Goal: Task Accomplishment & Management: Manage account settings

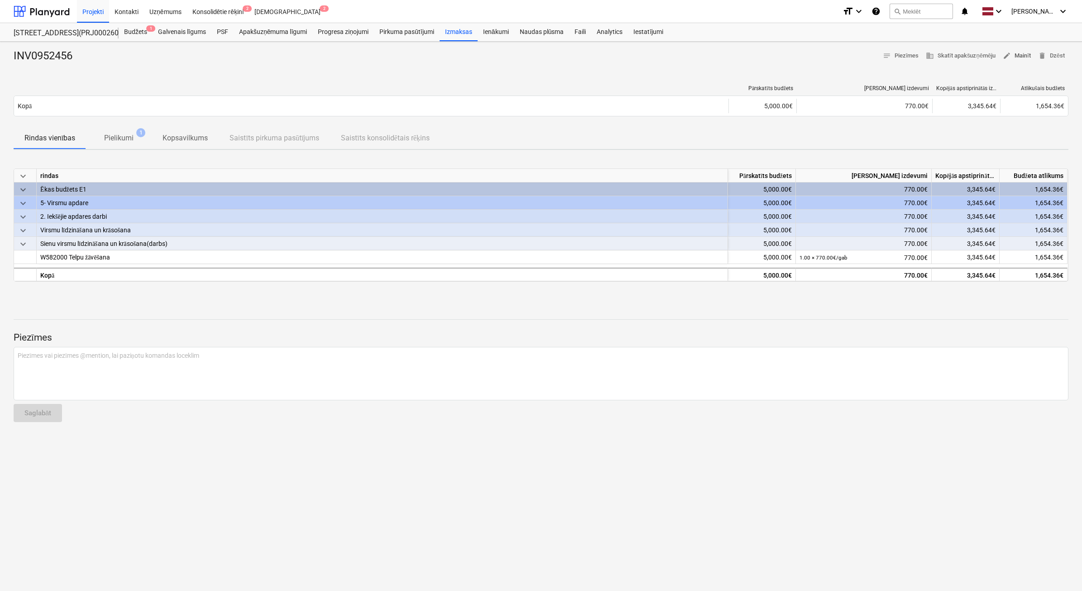
click at [1031, 57] on button "edit Mainīt" at bounding box center [1016, 56] width 35 height 14
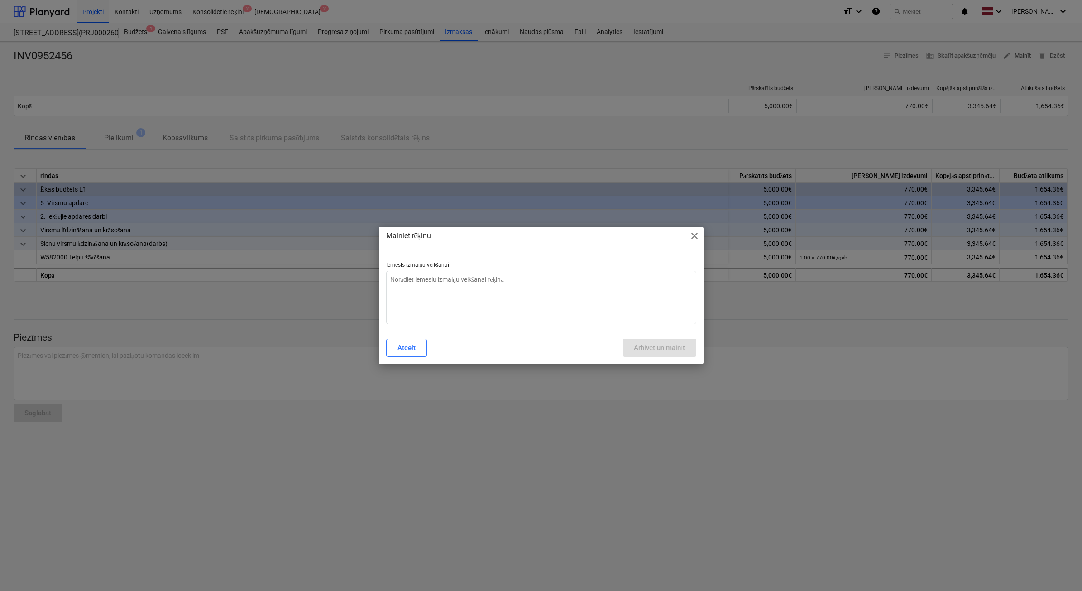
type textarea "x"
click at [573, 293] on textarea at bounding box center [541, 297] width 310 height 53
type textarea "n"
type textarea "x"
type textarea "ne"
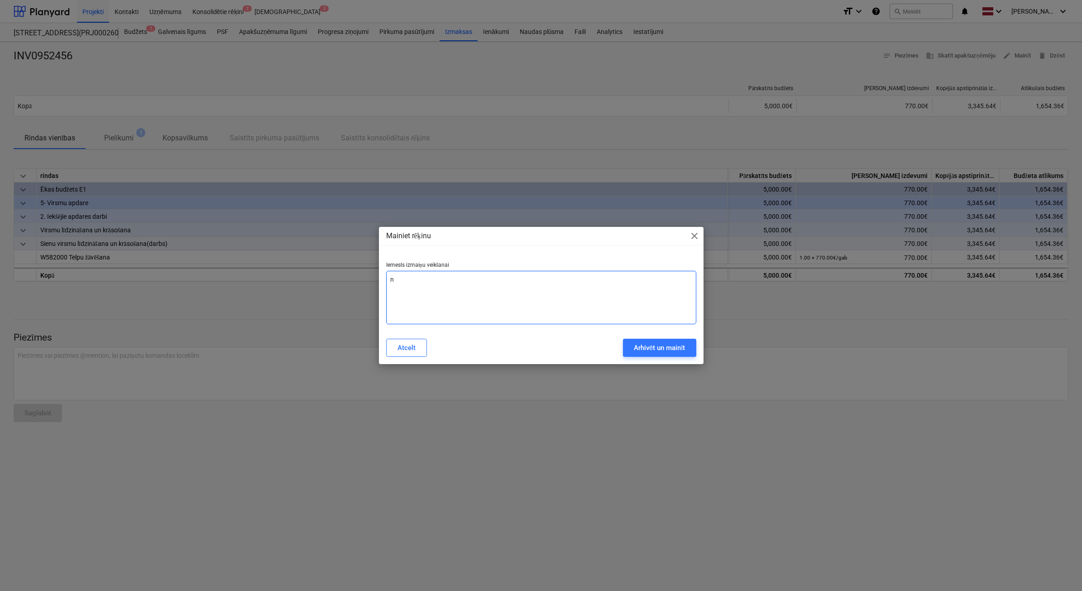
type textarea "x"
type textarea "nep"
type textarea "x"
type textarea "nepa"
type textarea "x"
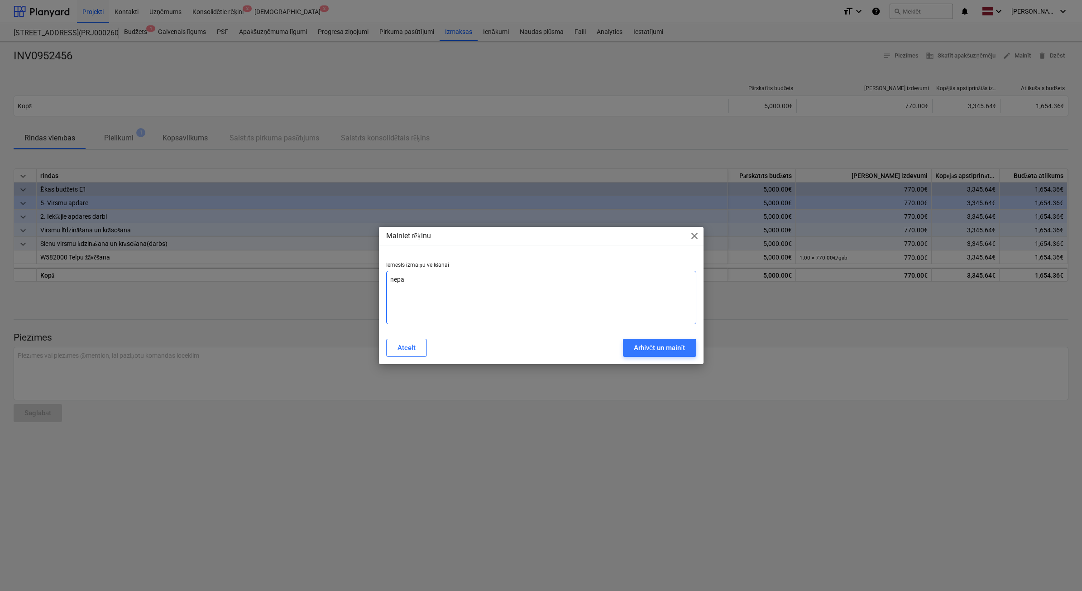
type textarea "nepar"
type textarea "x"
type textarea "nepare"
type textarea "x"
type textarea "neparei"
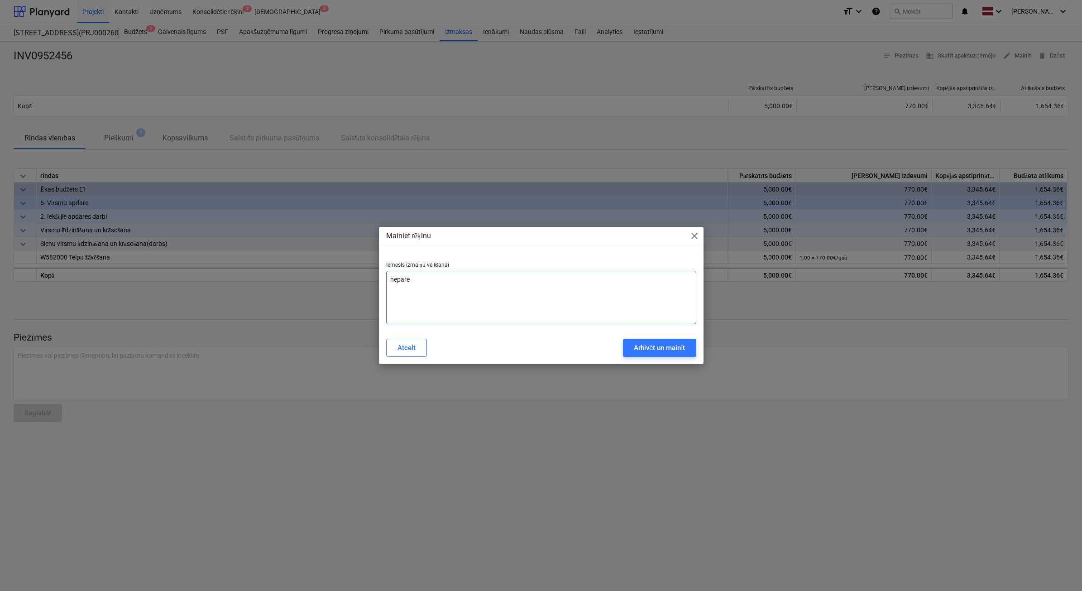
type textarea "x"
type textarea "nepareiz"
type textarea "x"
type textarea "nepareizs"
type textarea "x"
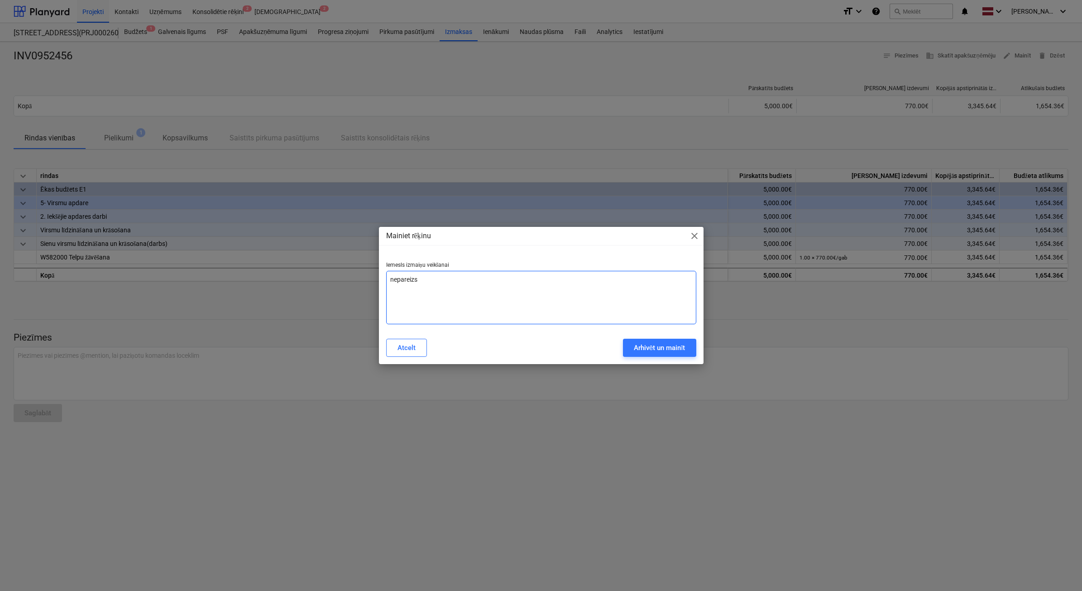
type textarea "nepareizs"
type textarea "x"
type textarea "nepareizs p"
type textarea "x"
type textarea "nepareizs pi"
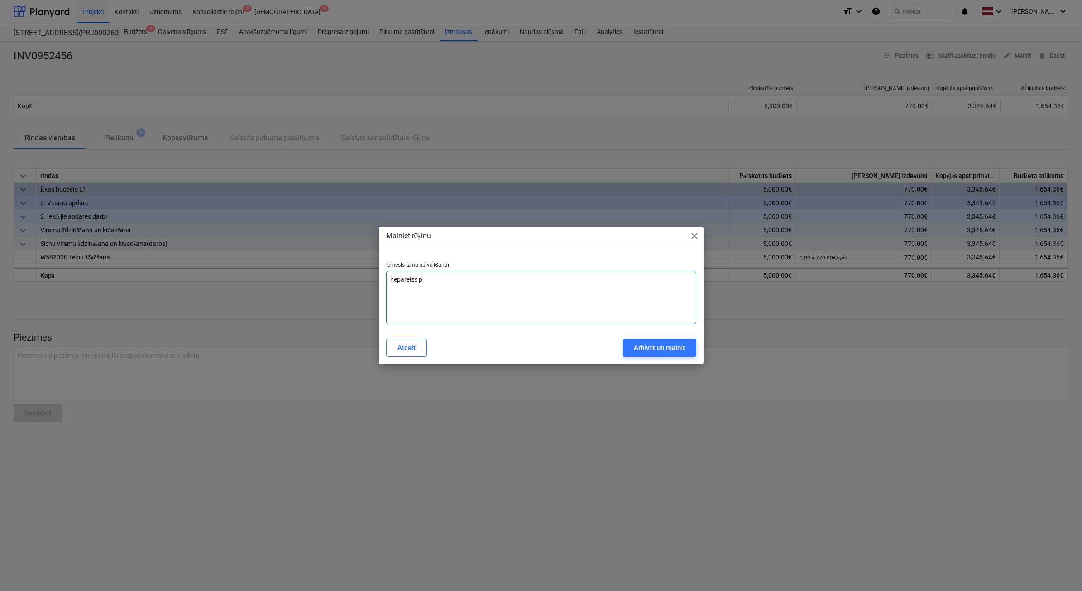
type textarea "x"
type textarea "nepareizs pie"
type textarea "x"
type textarea "nepareizs pieg"
type textarea "x"
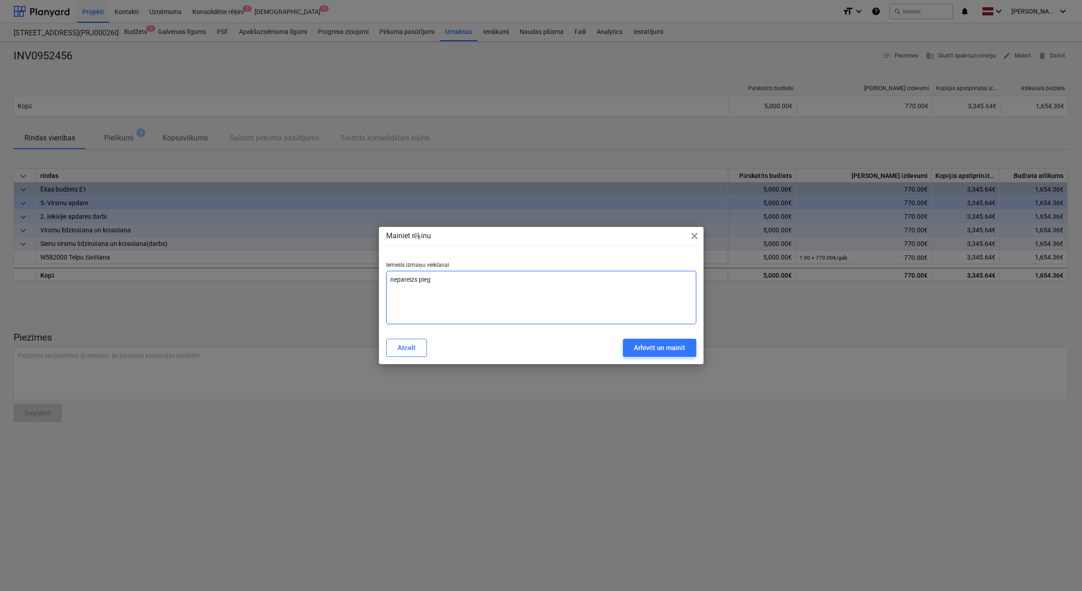
type textarea "nepareizs piegā"
type textarea "x"
type textarea "nepareizs piegād"
type textarea "x"
type textarea "nepareizs piegādā"
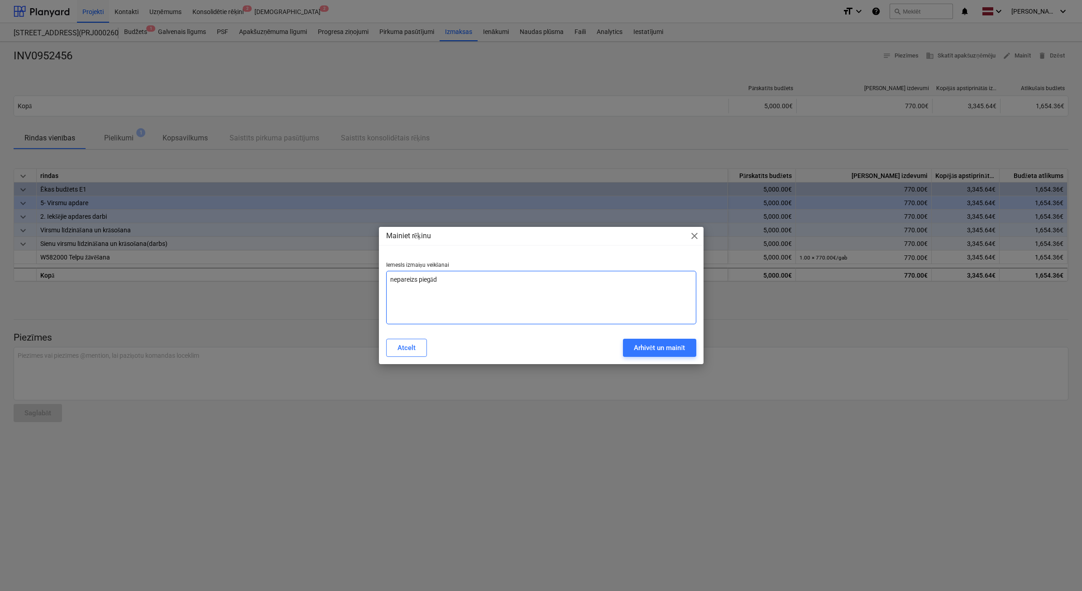
type textarea "x"
type textarea "nepareizs piegādāt"
type textarea "x"
type textarea "nepareizs piegādātā"
type textarea "x"
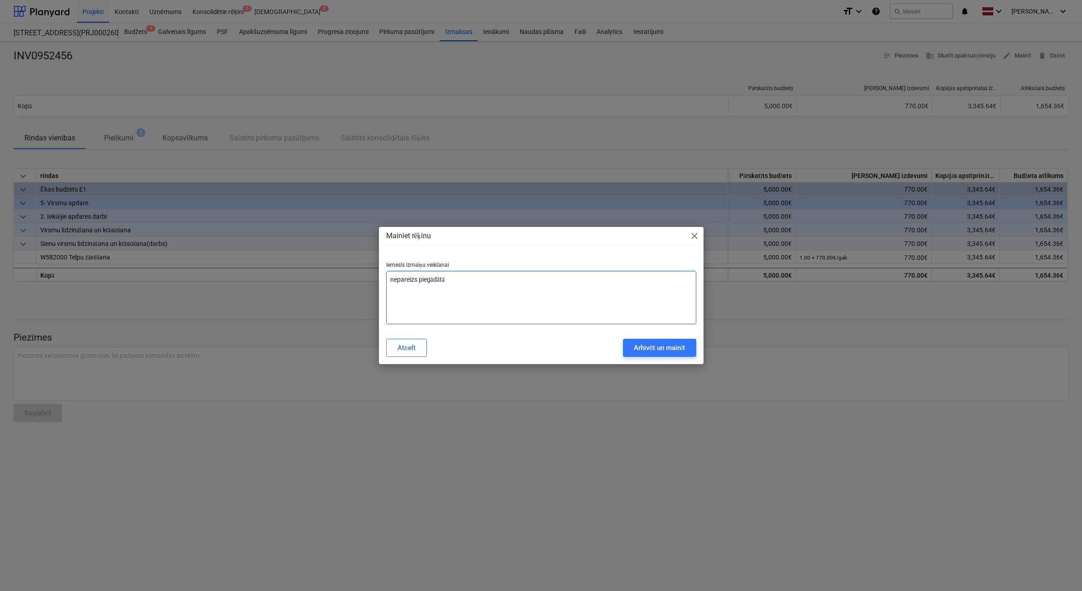
type textarea "nepareizs piegādātāj"
type textarea "x"
type textarea "nepareizs piegādātājs"
type textarea "x"
type textarea "nepareizs piegādātājs"
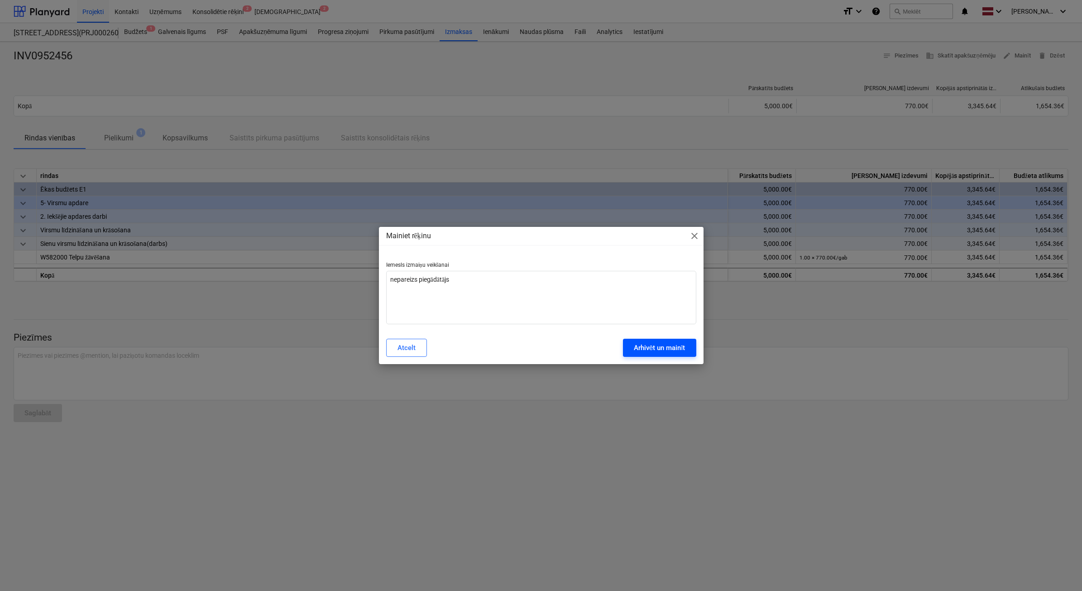
click at [652, 354] on button "Arhivēt un mainīt" at bounding box center [659, 348] width 73 height 18
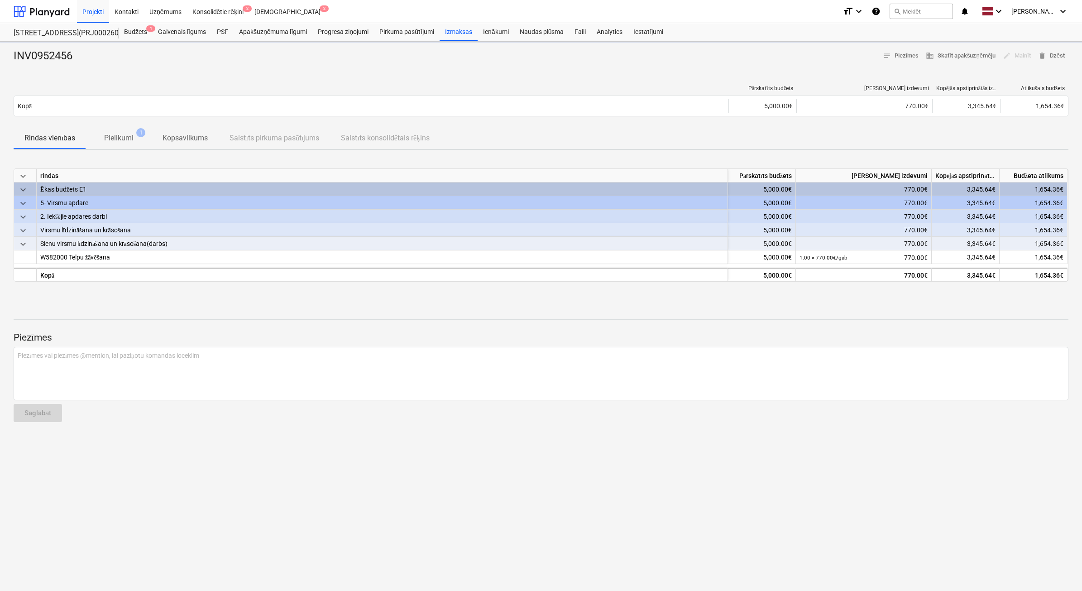
type textarea "x"
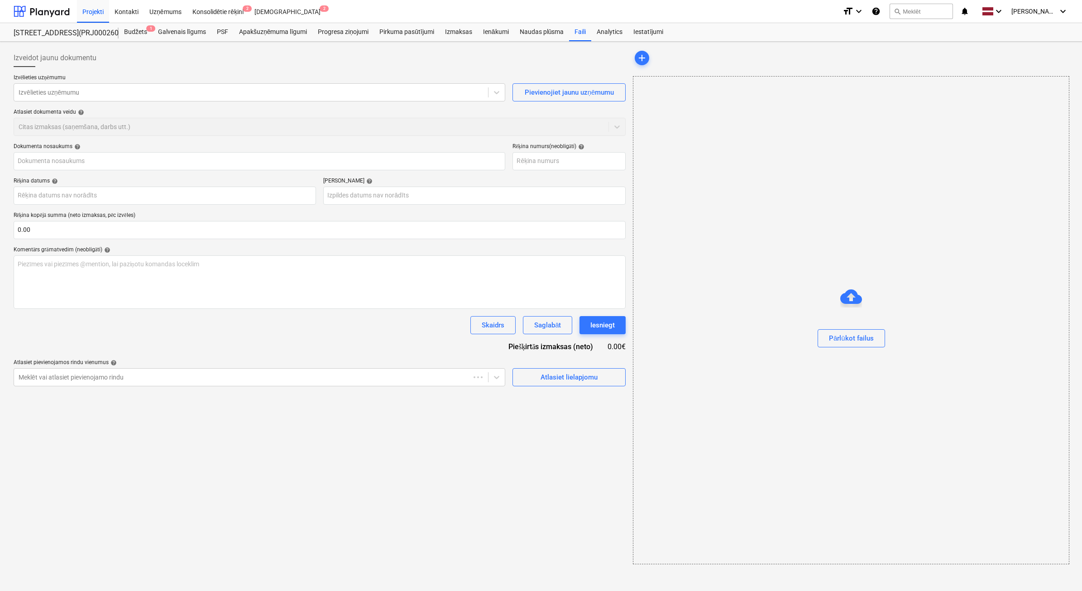
type input "INV0952456"
type input "[DATE]"
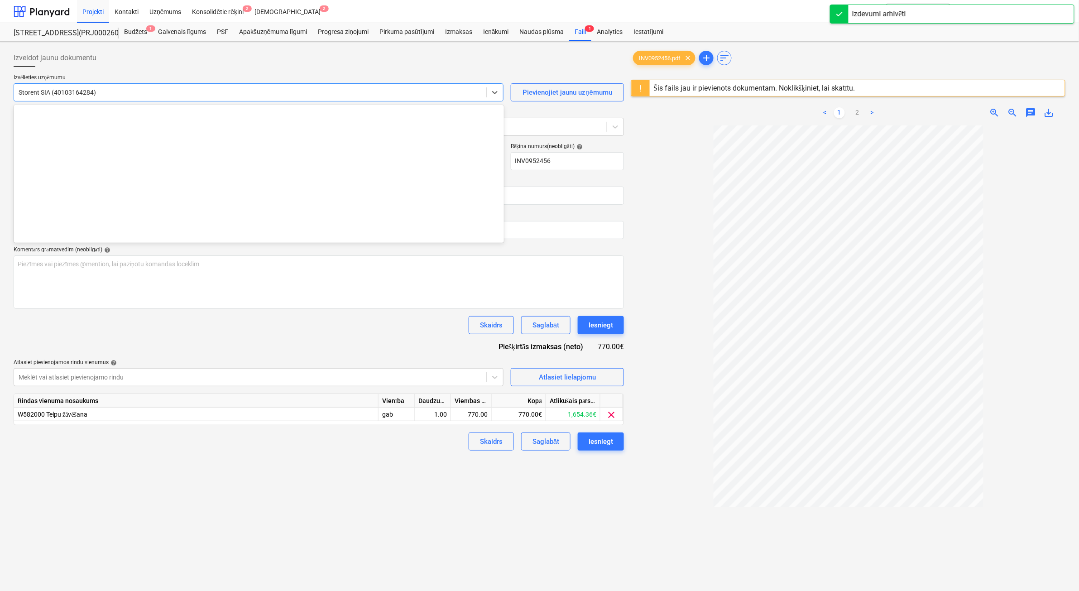
click at [240, 97] on div at bounding box center [250, 92] width 463 height 9
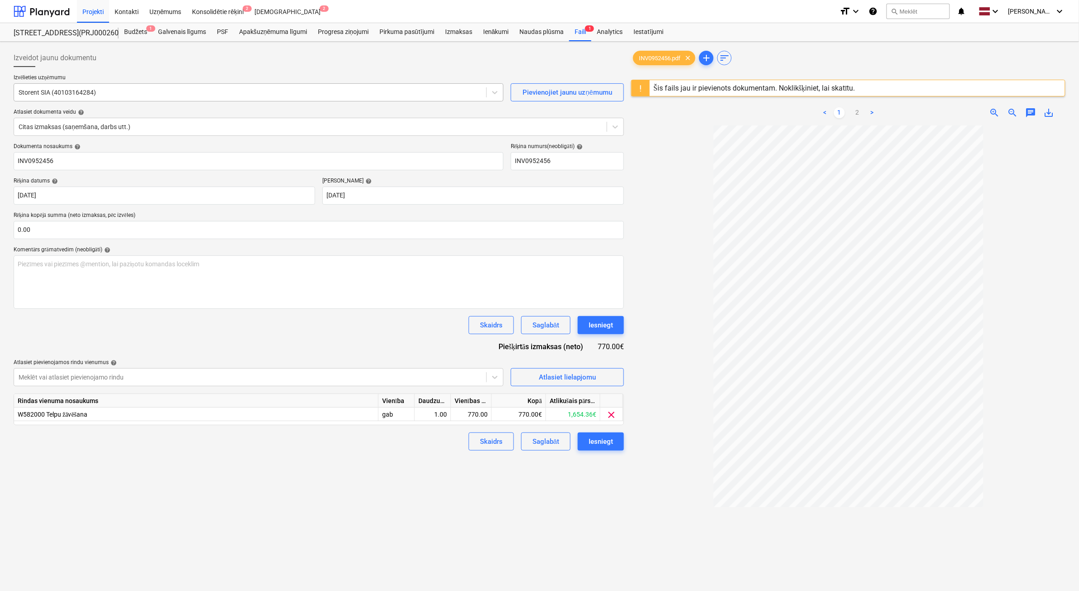
click at [62, 90] on div at bounding box center [250, 92] width 463 height 9
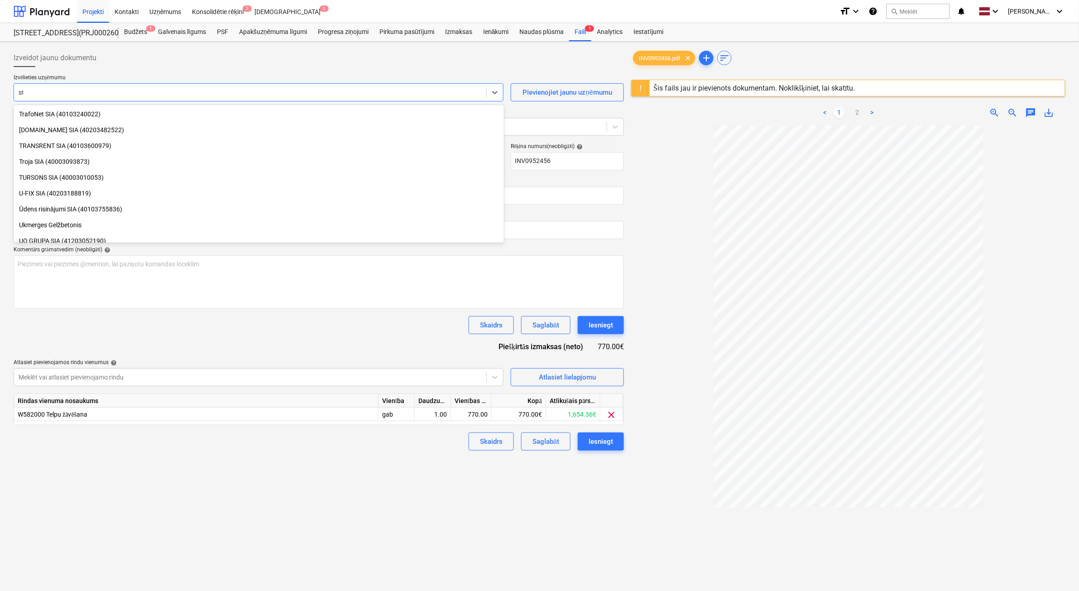
scroll to position [1132, 0]
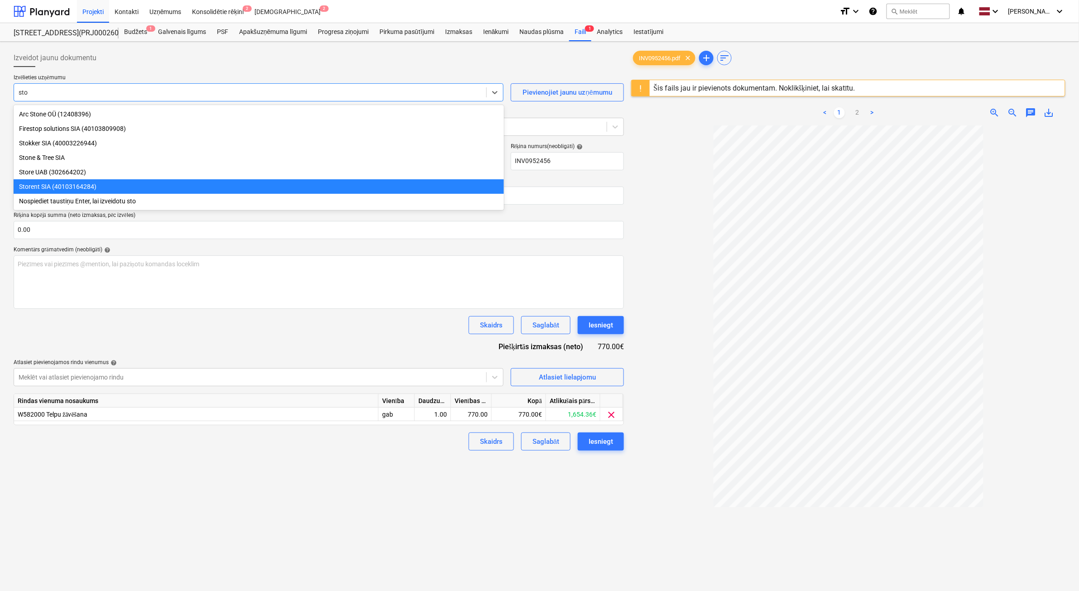
type input "stor"
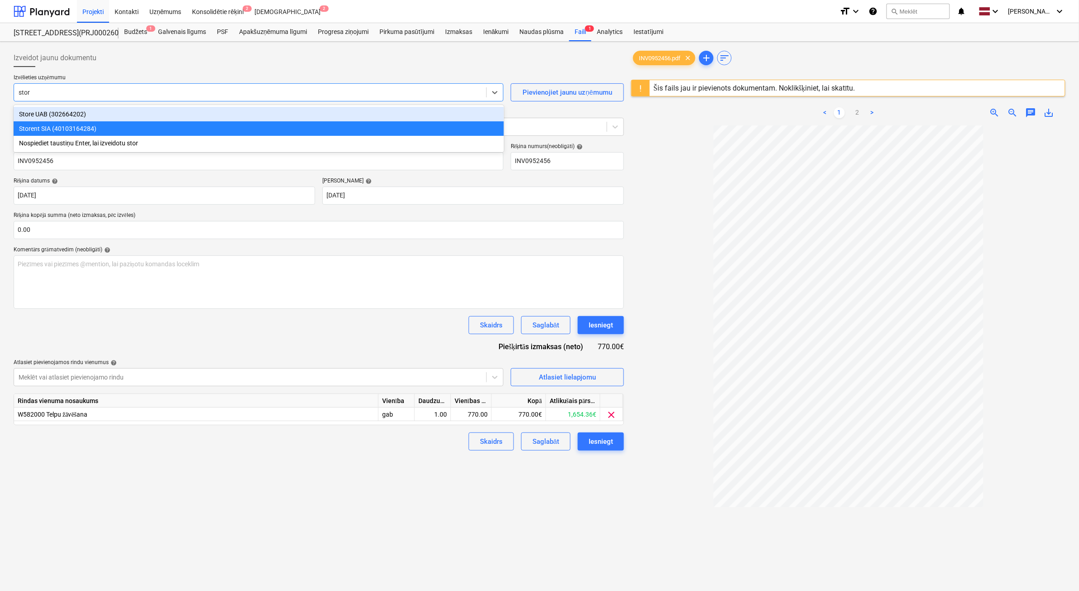
click at [47, 112] on div "Store UAB (302664202)" at bounding box center [259, 114] width 490 height 14
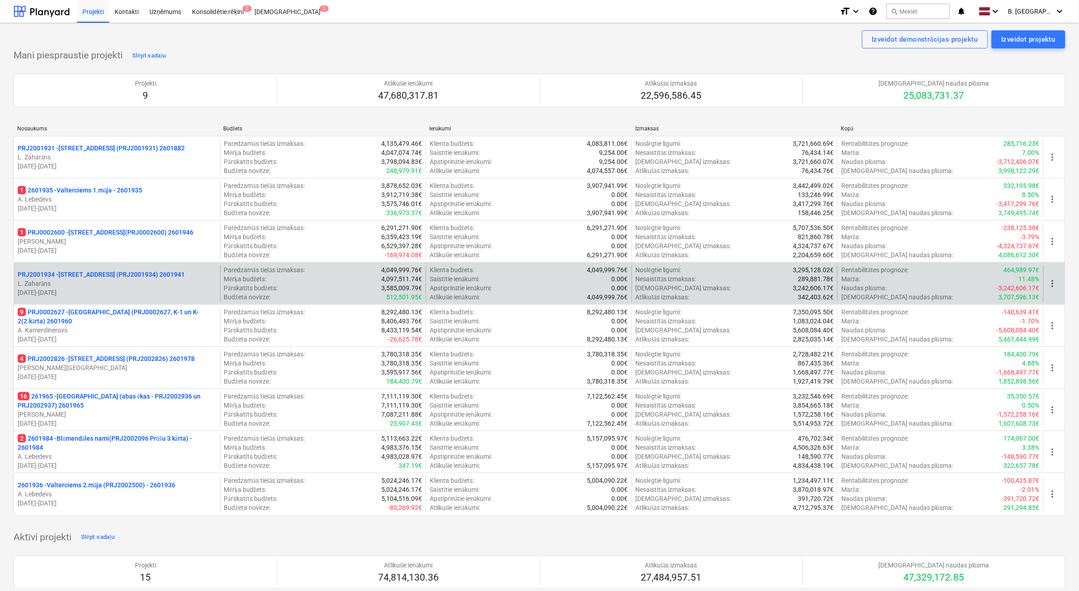
click at [146, 281] on p "L. Zaharāns" at bounding box center [117, 283] width 199 height 9
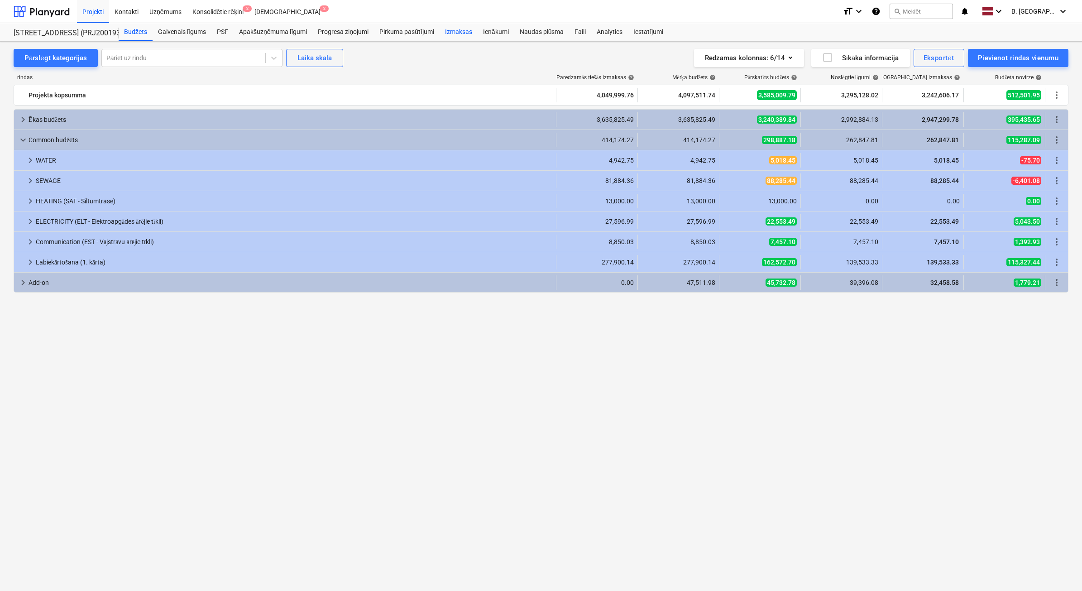
click at [456, 30] on div "Izmaksas" at bounding box center [459, 32] width 38 height 18
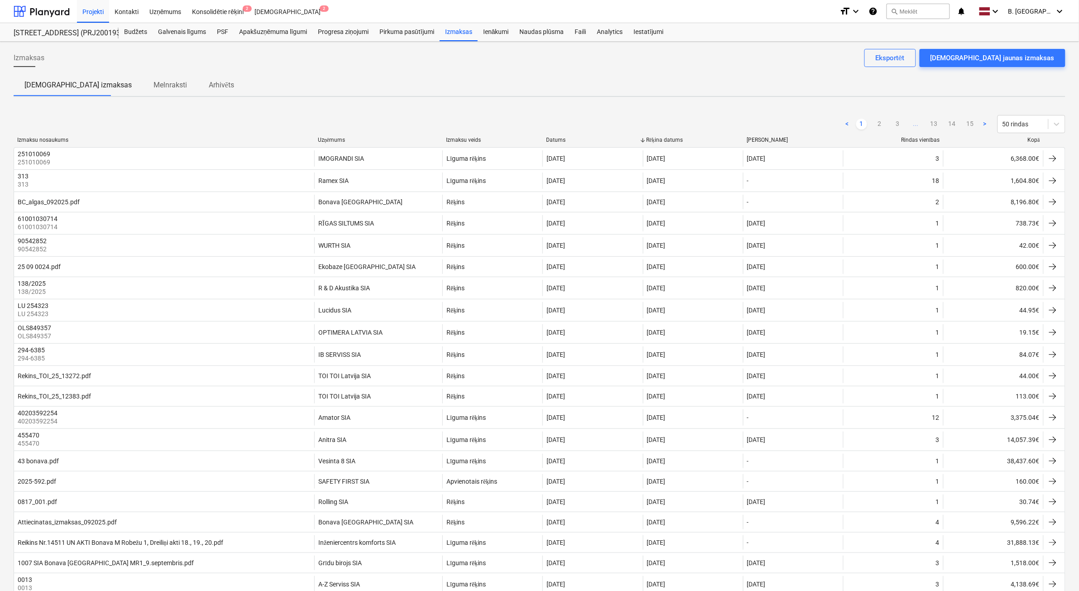
click at [1035, 139] on div "Kopā" at bounding box center [993, 140] width 93 height 7
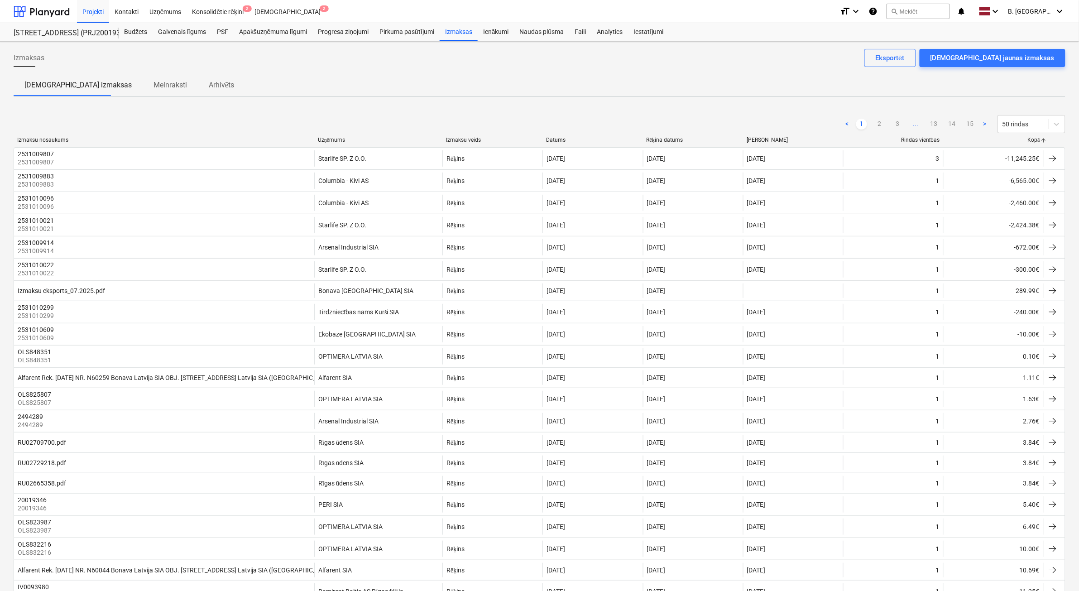
click at [1033, 137] on div "Kopā" at bounding box center [993, 140] width 93 height 7
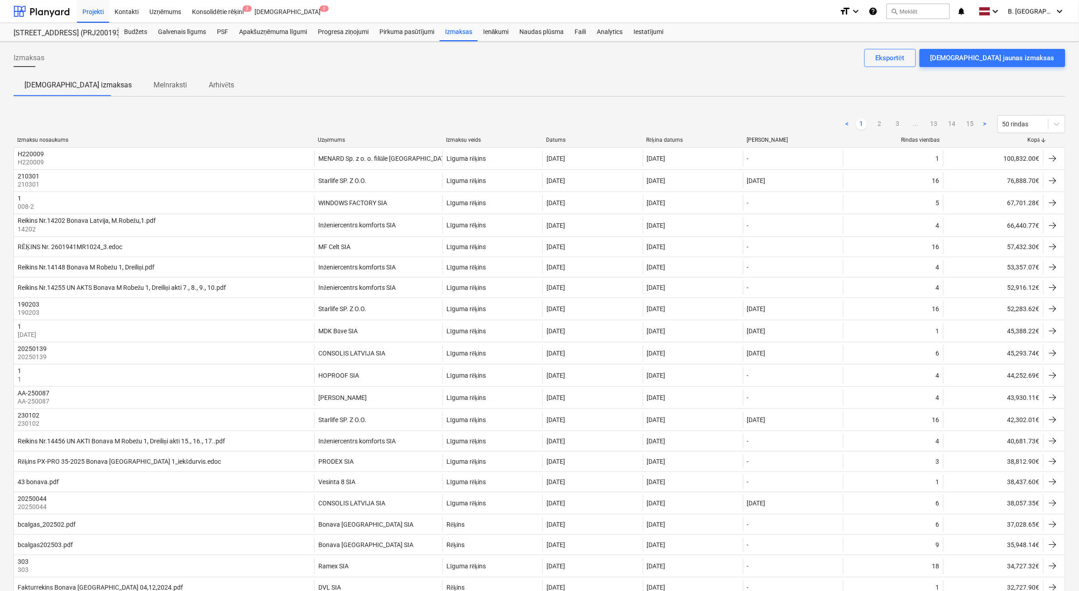
click at [1032, 139] on div "Kopā" at bounding box center [993, 140] width 93 height 7
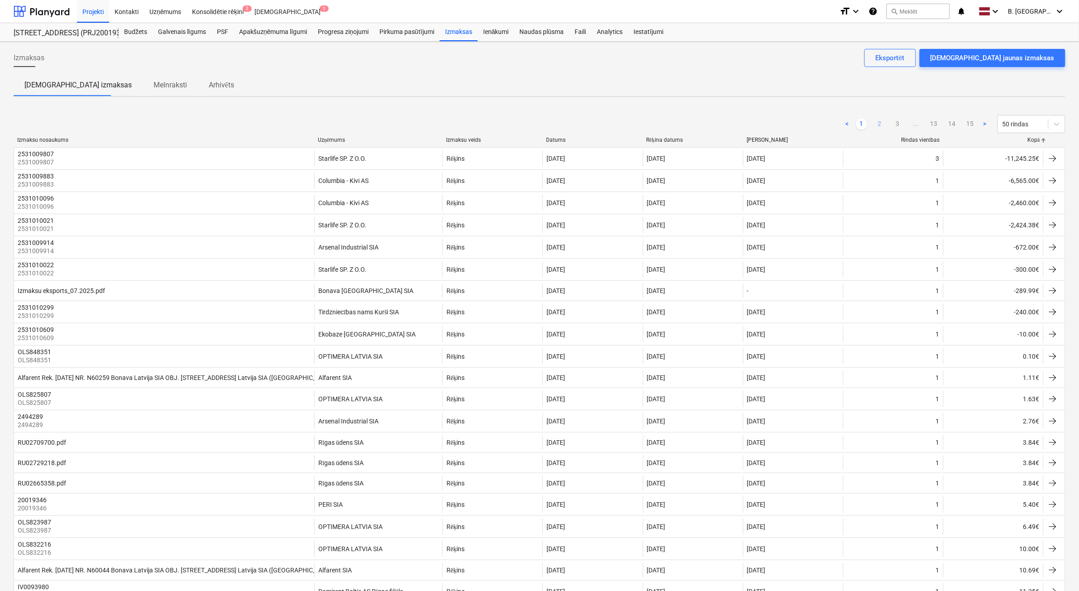
click at [879, 127] on link "2" at bounding box center [879, 124] width 11 height 11
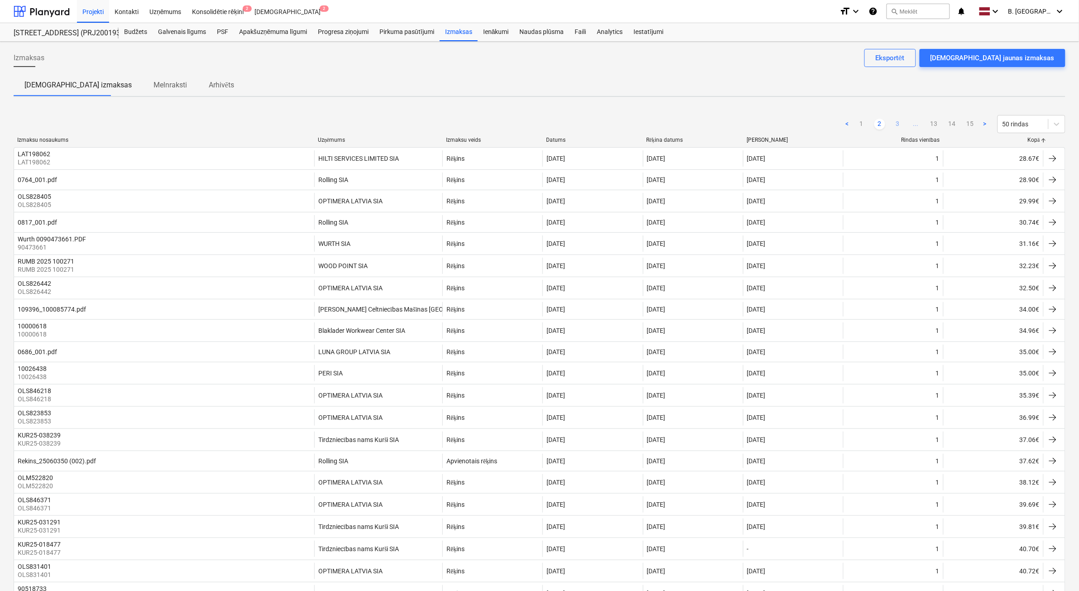
click at [892, 122] on link "3" at bounding box center [897, 124] width 11 height 11
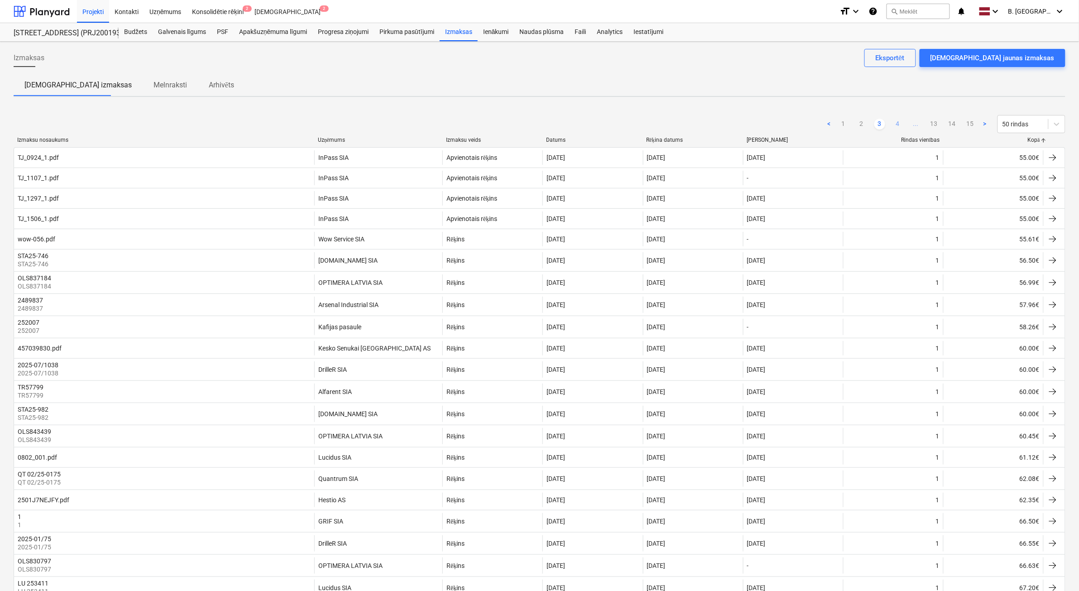
click at [895, 122] on link "4" at bounding box center [897, 124] width 11 height 11
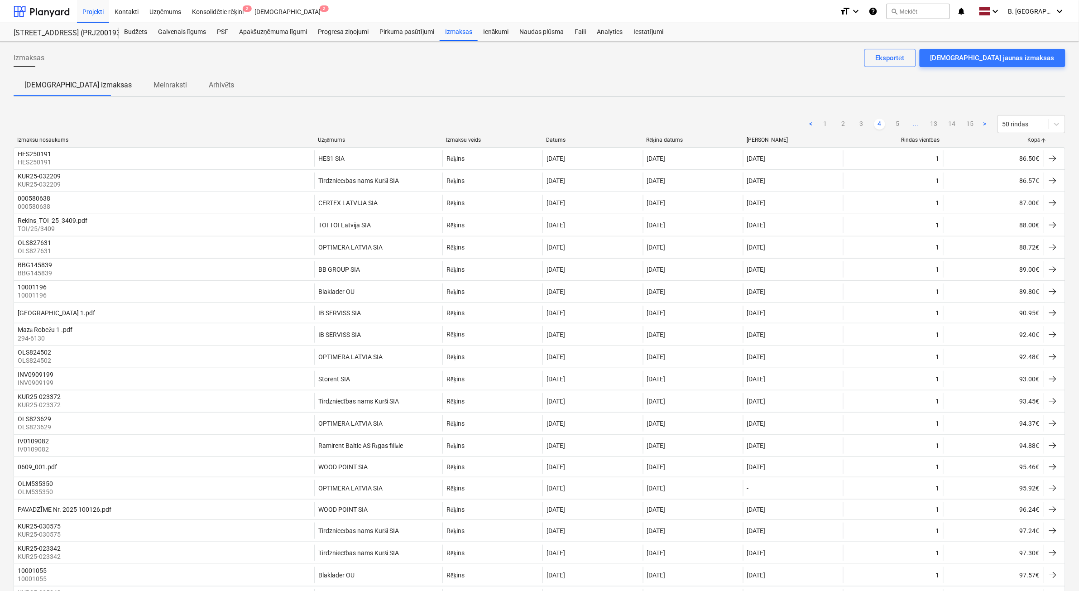
click at [895, 122] on link "5" at bounding box center [897, 124] width 11 height 11
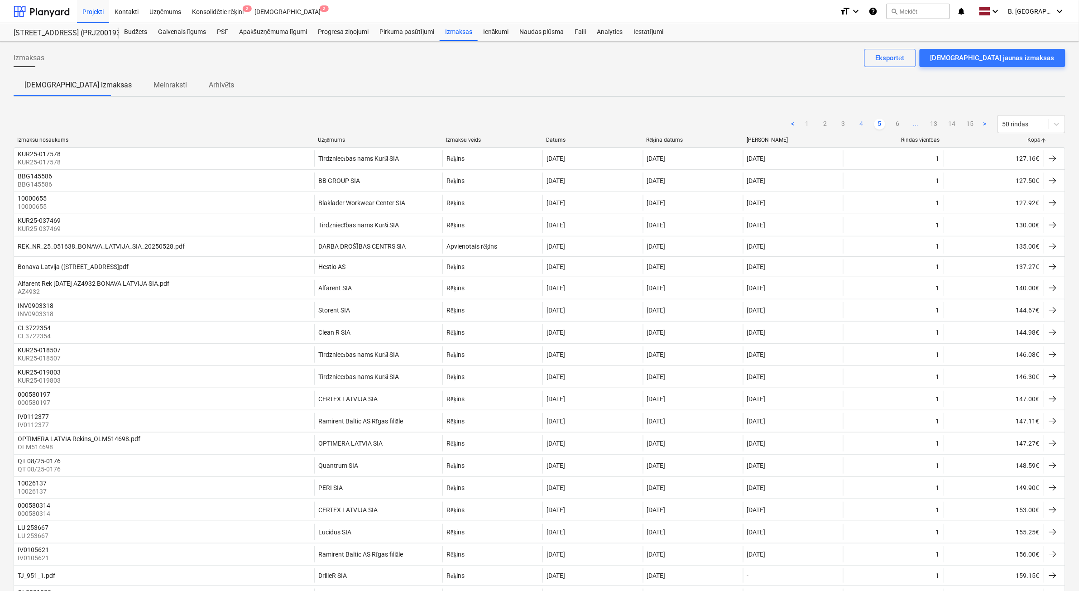
click at [895, 122] on link "6" at bounding box center [897, 124] width 11 height 11
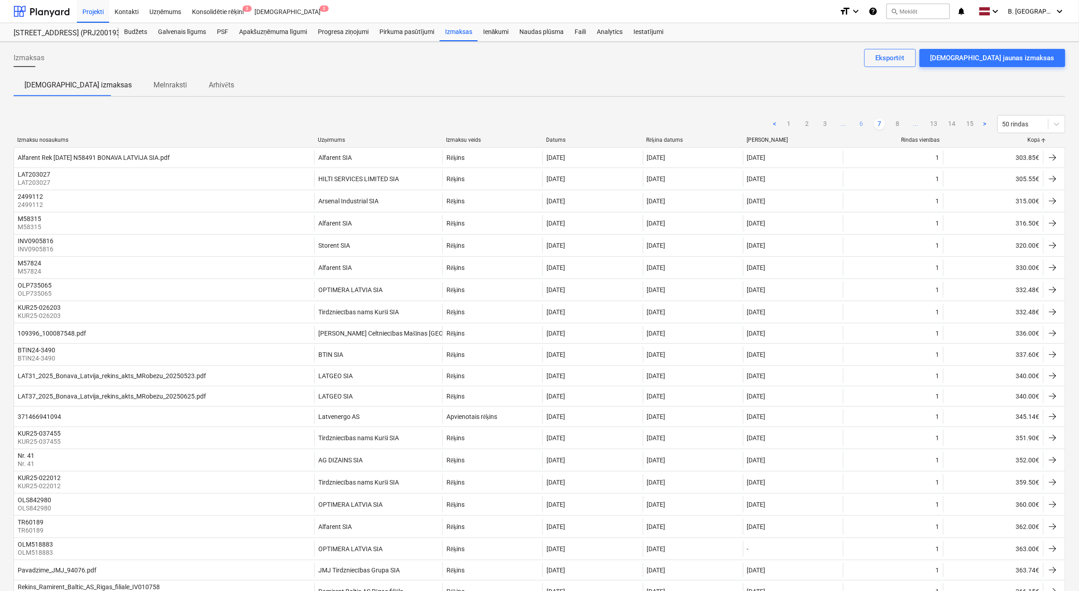
click at [863, 123] on link "6" at bounding box center [861, 124] width 11 height 11
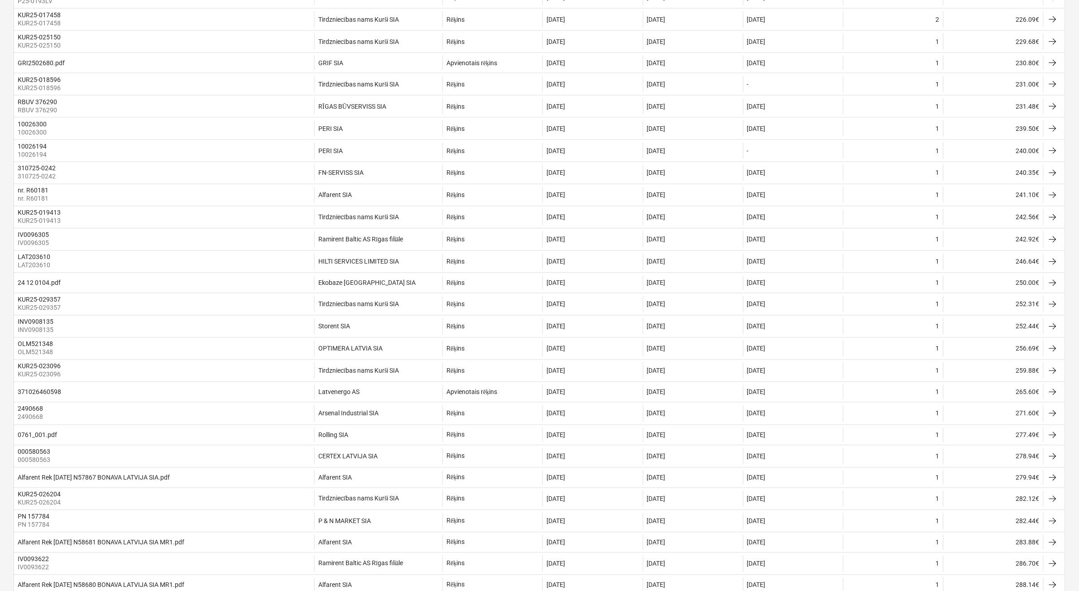
scroll to position [679, 0]
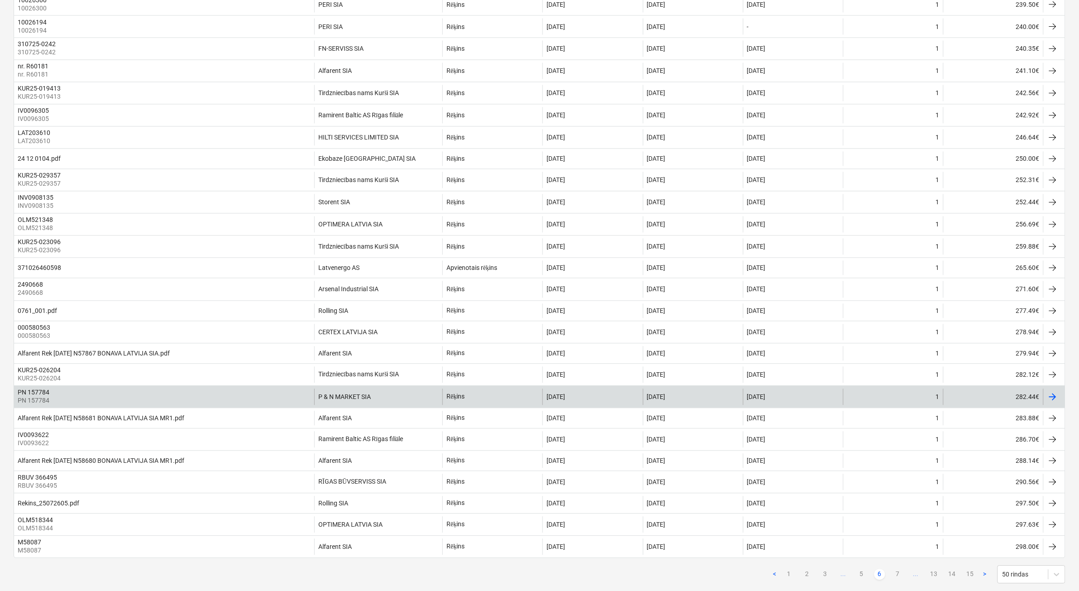
click at [392, 405] on div "P & N MARKET SIA" at bounding box center [378, 397] width 128 height 16
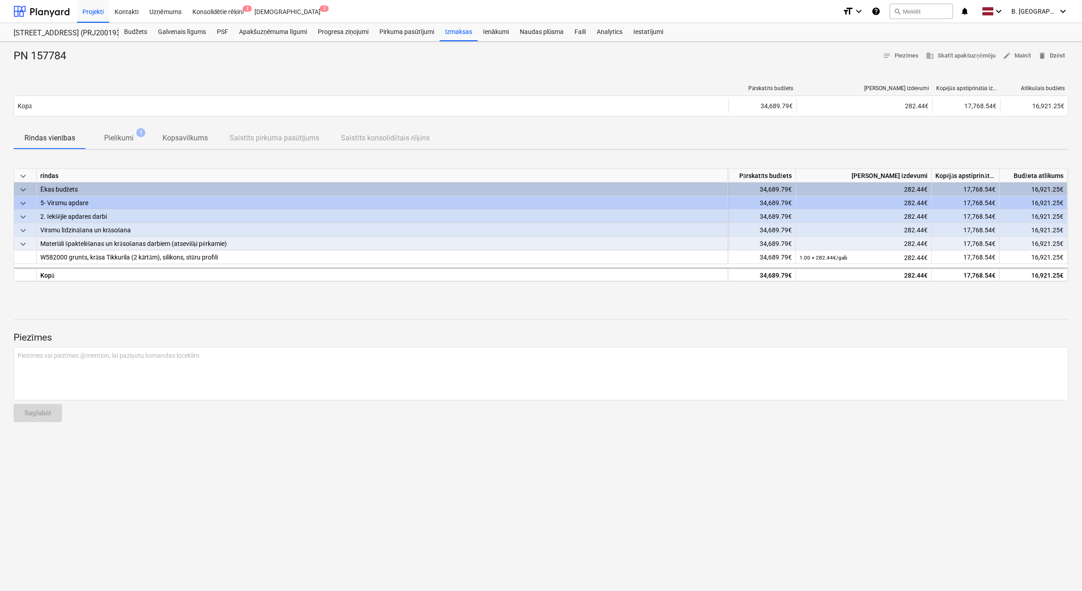
click at [1044, 58] on span "delete" at bounding box center [1042, 56] width 8 height 8
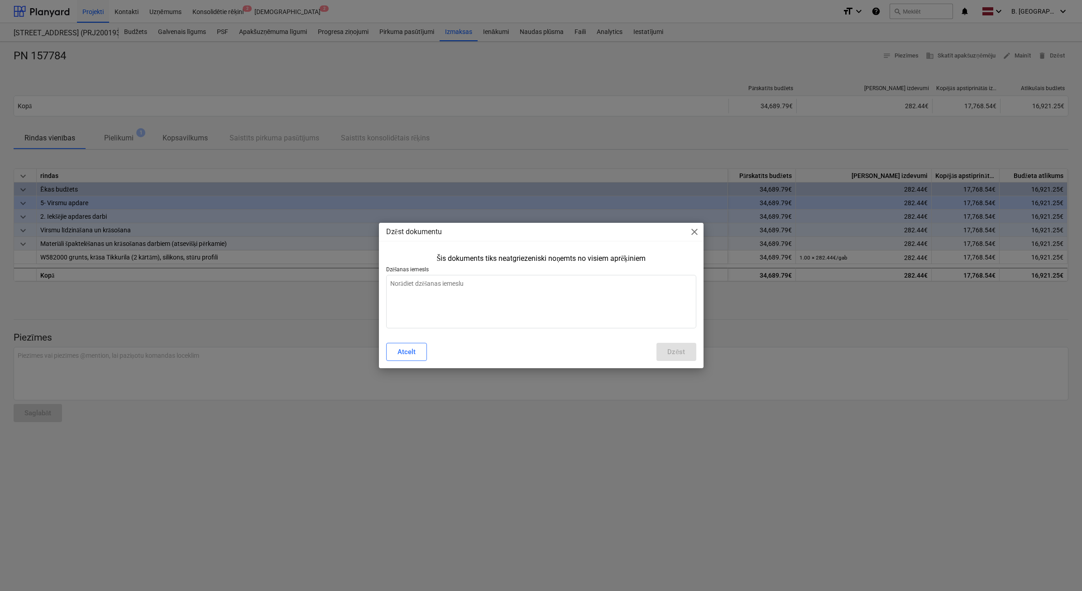
type textarea "x"
click at [538, 313] on textarea at bounding box center [541, 301] width 310 height 53
type textarea "š"
type textarea "x"
type textarea "ši"
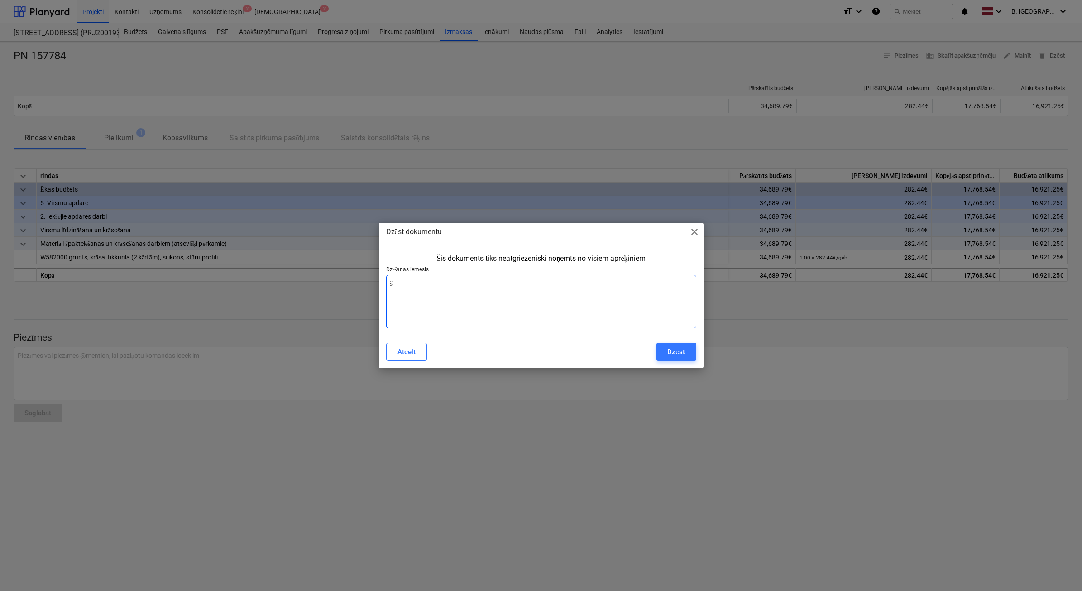
type textarea "x"
type textarea "šis"
type textarea "x"
type textarea "šis"
type textarea "x"
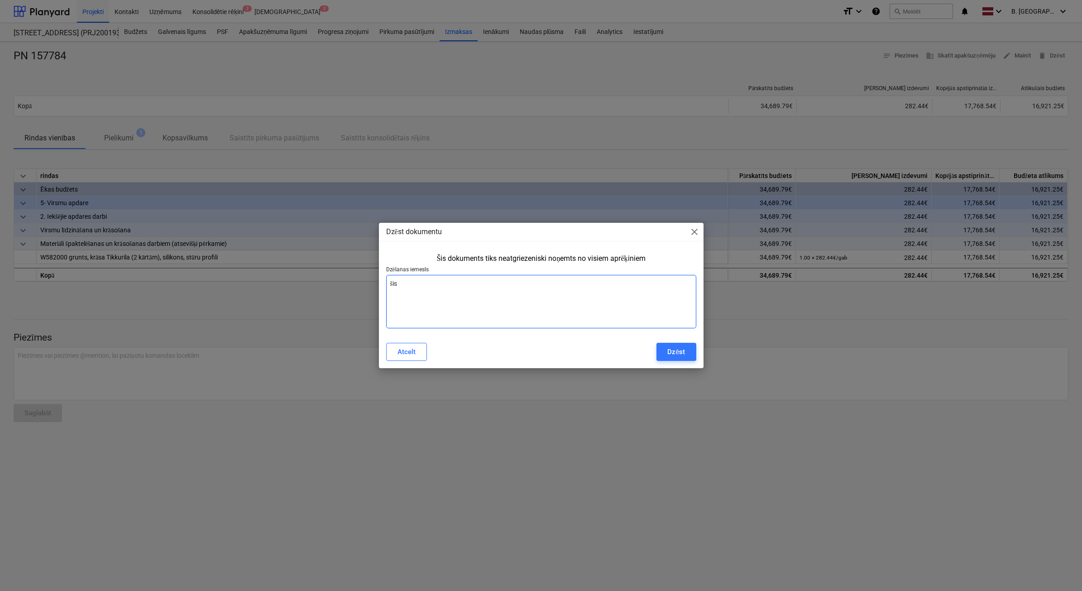
type textarea "šis r"
type textarea "x"
type textarea "šis rē"
type textarea "x"
type textarea "šis rēķ"
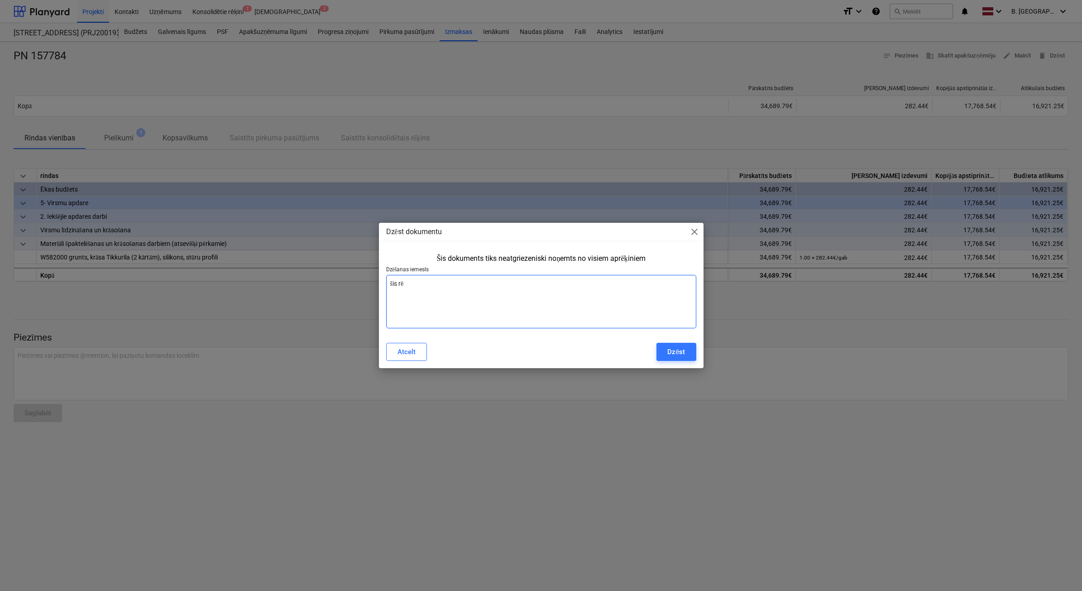
type textarea "x"
type textarea "šis rēķi"
type textarea "x"
type textarea "šis rēķin"
type textarea "x"
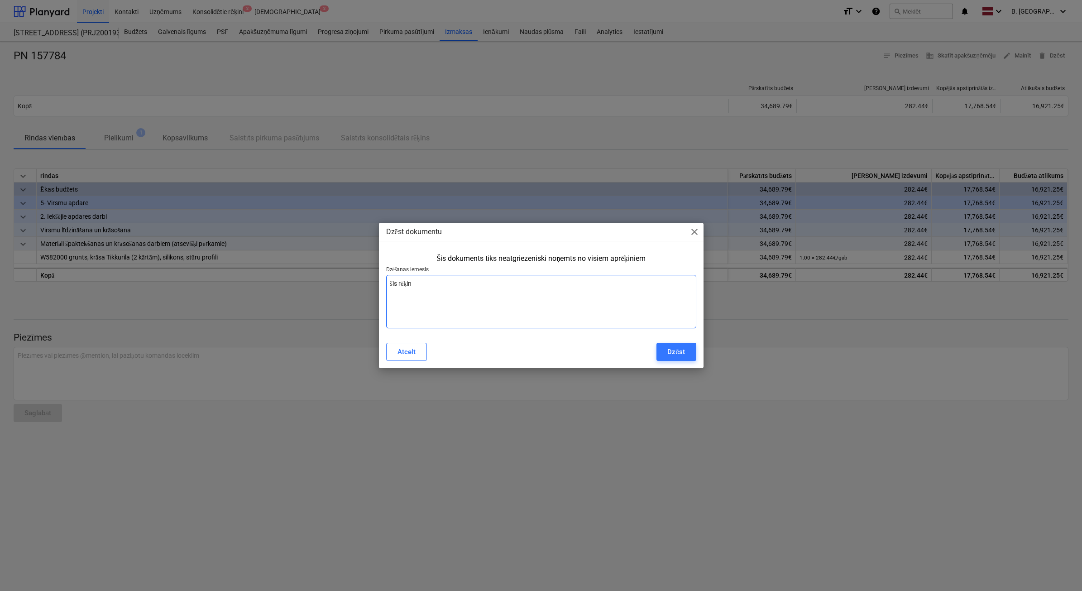
type textarea "šis rēķins"
type textarea "x"
type textarea "šis rēķins"
type textarea "x"
type textarea "šis rēķins i"
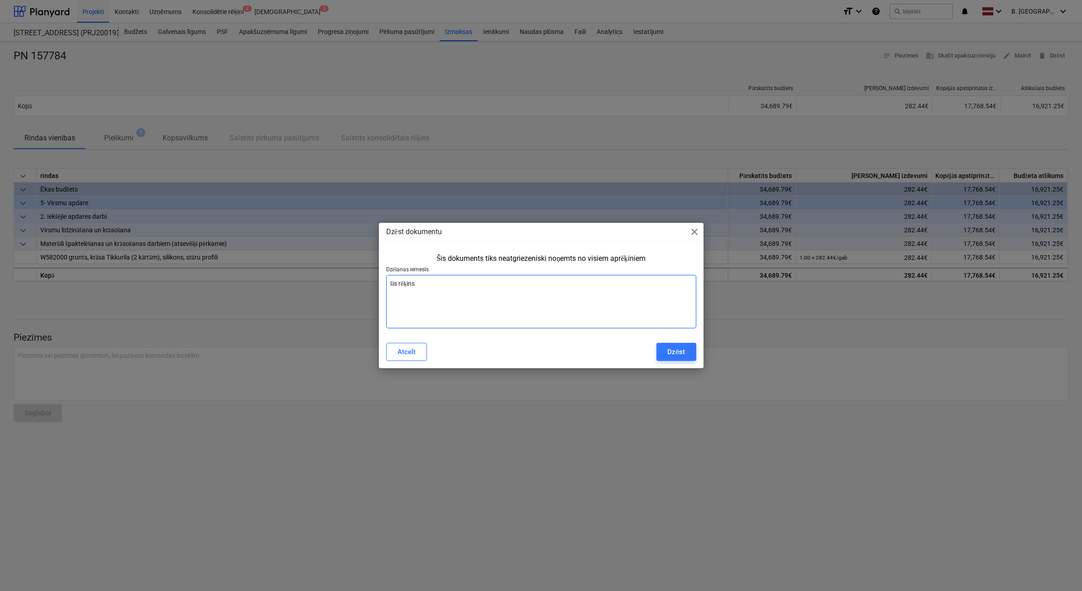
type textarea "x"
type textarea "šis rēķins ir"
type textarea "x"
type textarea "šis rēķins ir"
type textarea "x"
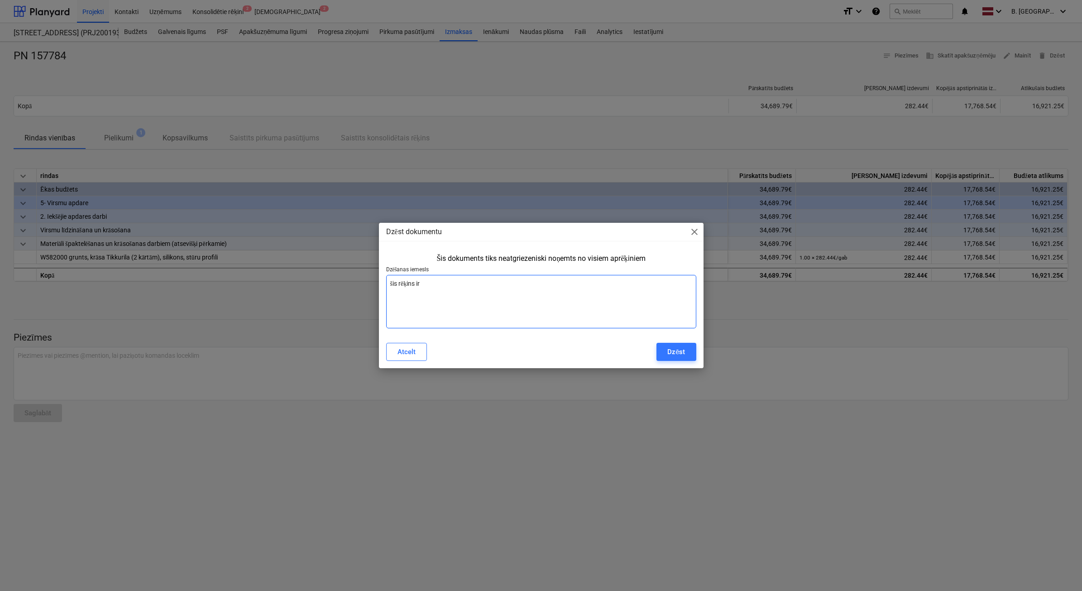
type textarea "šis rēķins ir d"
type textarea "x"
type textarea "šis rēķins ir do"
type textarea "x"
type textarea "šis rēķins ir dom"
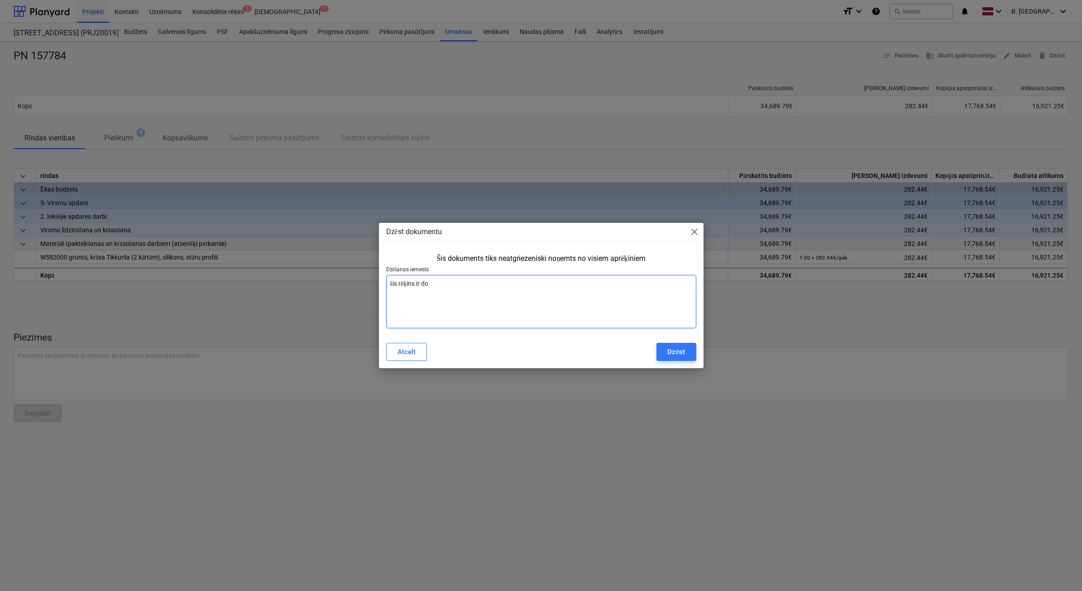
type textarea "x"
type textarea "šis rēķins ir domā"
type textarea "x"
type textarea "šis rēķins ir domāt"
type textarea "x"
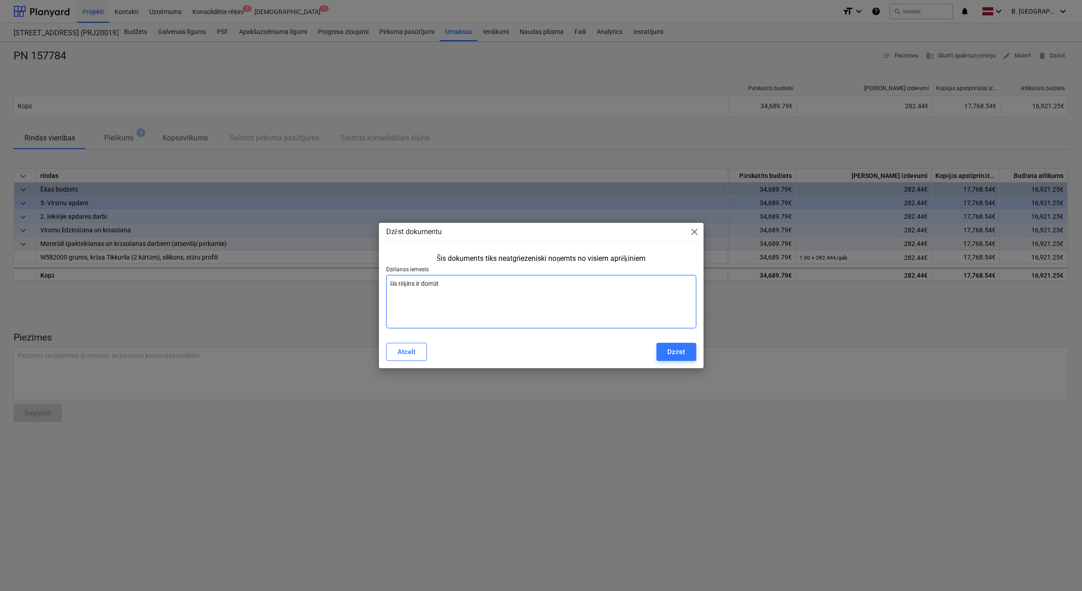
type textarea "šis rēķins ir domāts"
type textarea "x"
type textarea "šis rēķins ir domāts"
type textarea "x"
type textarea "šis rēķins ir domāts M"
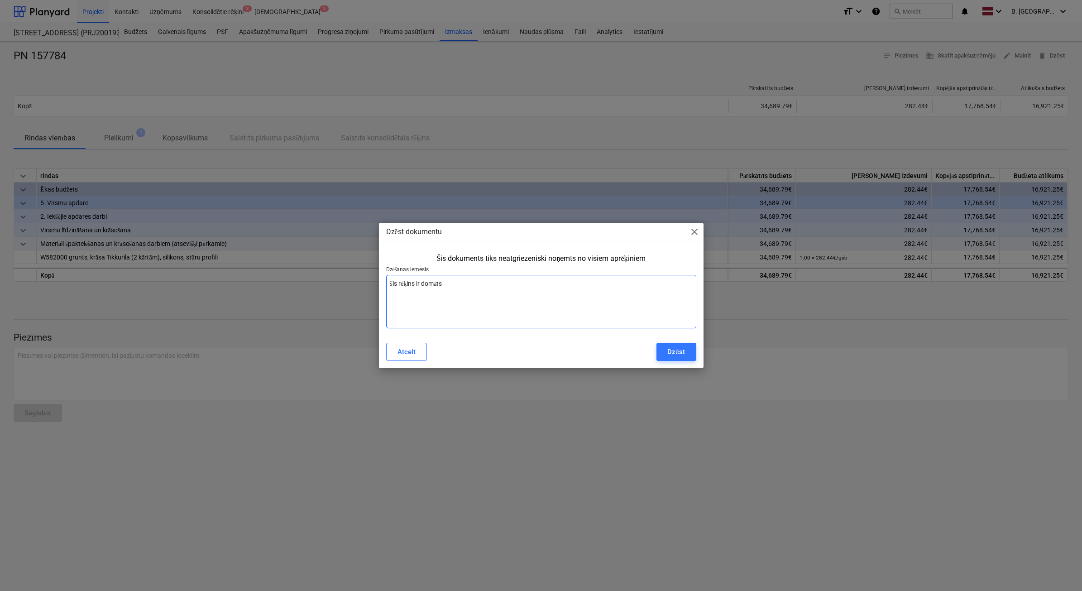
type textarea "x"
type textarea "šis rēķins ir domāts MR"
type textarea "x"
type textarea "šis rēķins ir domāts MR2"
type textarea "x"
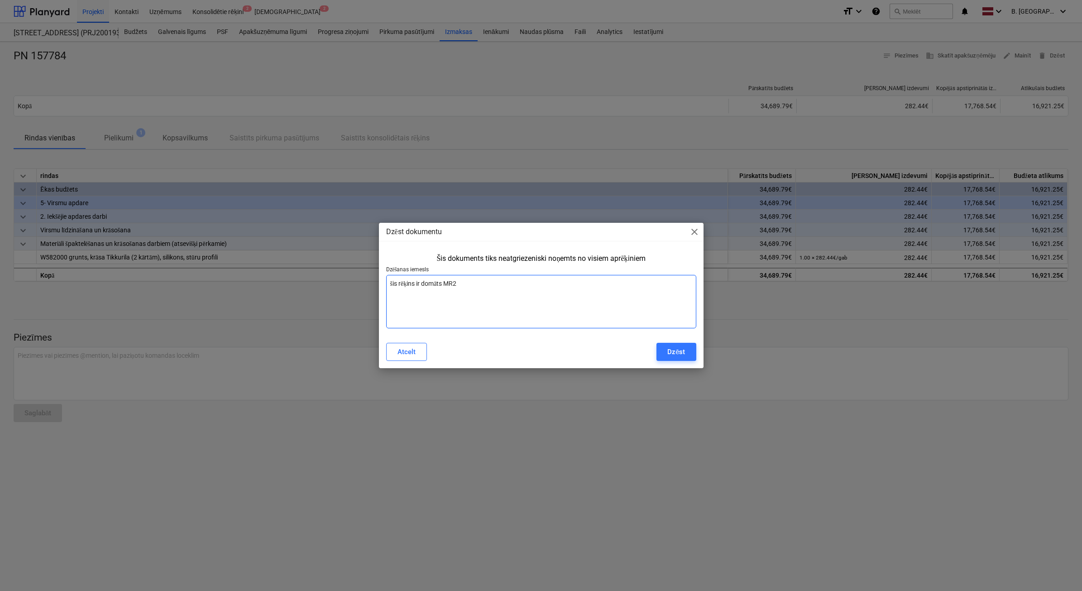
type textarea "šis rēķins ir domāts MR2"
click at [688, 349] on button "Dzēst" at bounding box center [675, 352] width 39 height 18
type textarea "x"
